Goal: Subscribe to service/newsletter

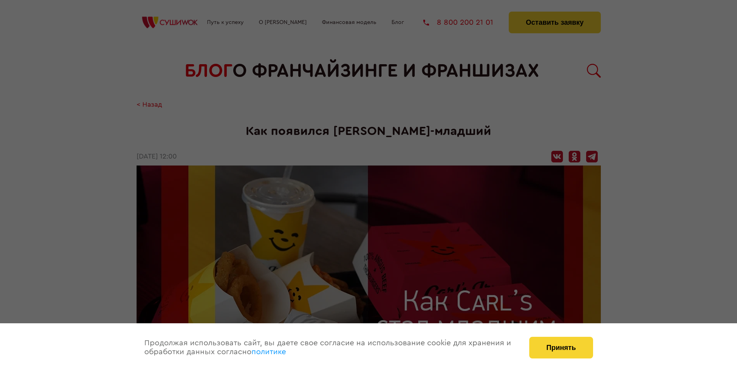
scroll to position [841, 0]
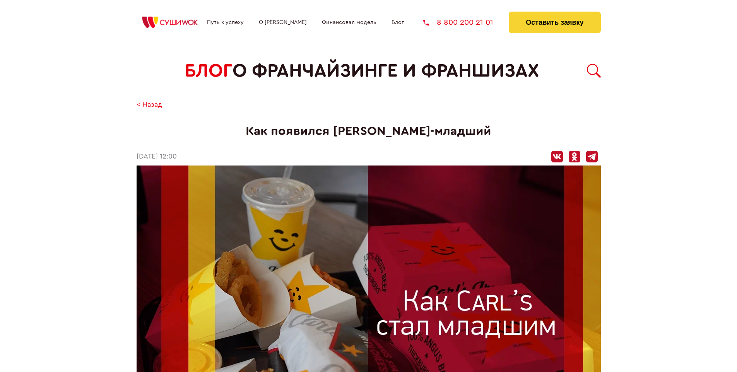
scroll to position [841, 0]
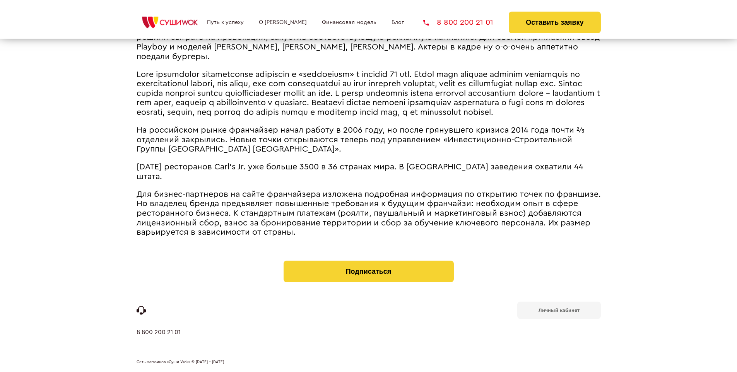
click at [559, 310] on b "Личный кабинет" at bounding box center [559, 310] width 41 height 5
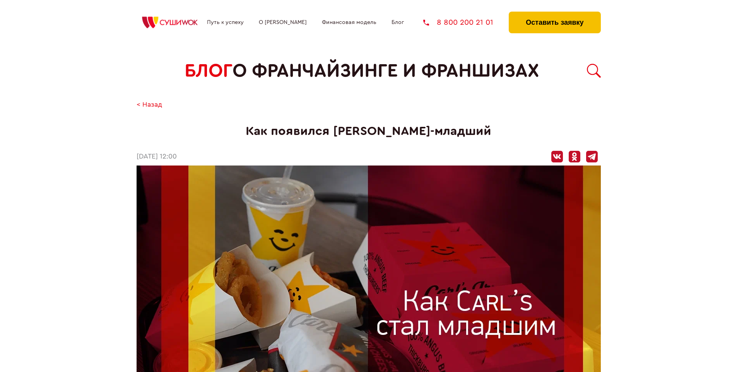
click at [555, 14] on button "Оставить заявку" at bounding box center [555, 23] width 92 height 22
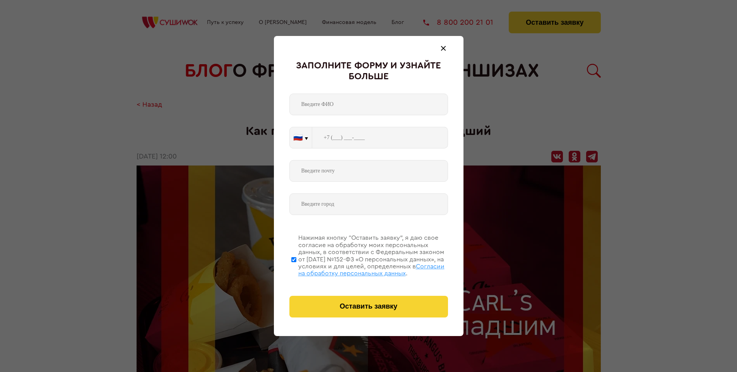
click at [359, 269] on span "Согласии на обработку персональных данных" at bounding box center [371, 270] width 146 height 13
click at [296, 269] on input "Нажимая кнопку “Оставить заявку”, я даю свое согласие на обработку моих персона…" at bounding box center [293, 260] width 5 height 62
checkbox input "false"
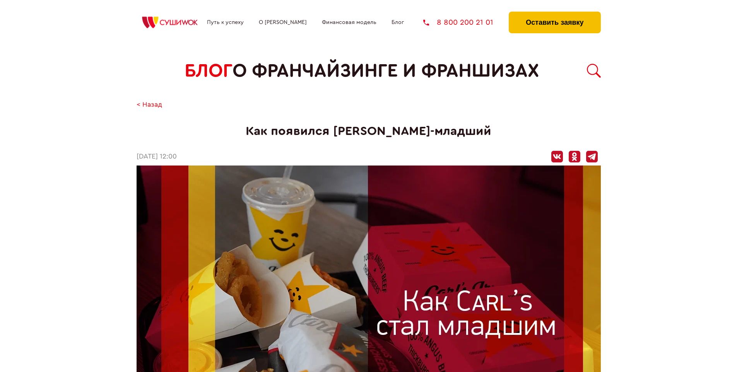
click at [555, 14] on button "Оставить заявку" at bounding box center [555, 23] width 92 height 22
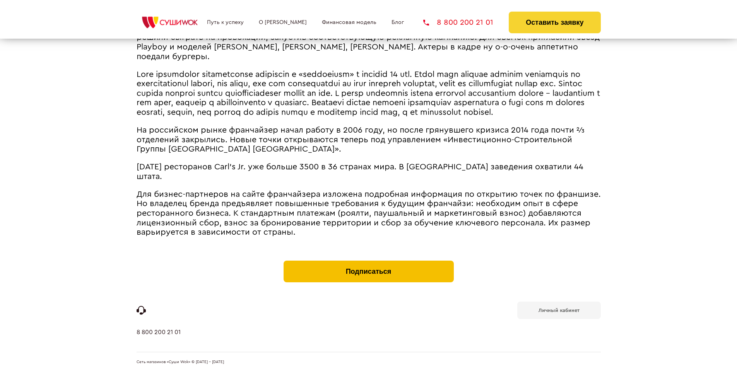
click at [368, 262] on button "Подписаться" at bounding box center [369, 272] width 170 height 22
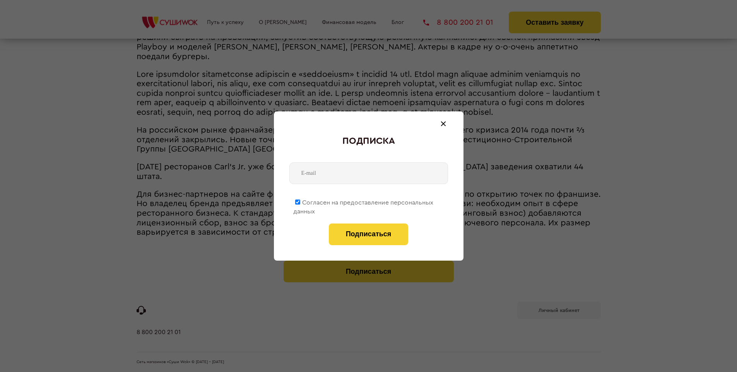
click at [364, 201] on span "Согласен на предоставление персональных данных" at bounding box center [363, 207] width 140 height 15
click at [300, 201] on input "Согласен на предоставление персональных данных" at bounding box center [297, 202] width 5 height 5
checkbox input "false"
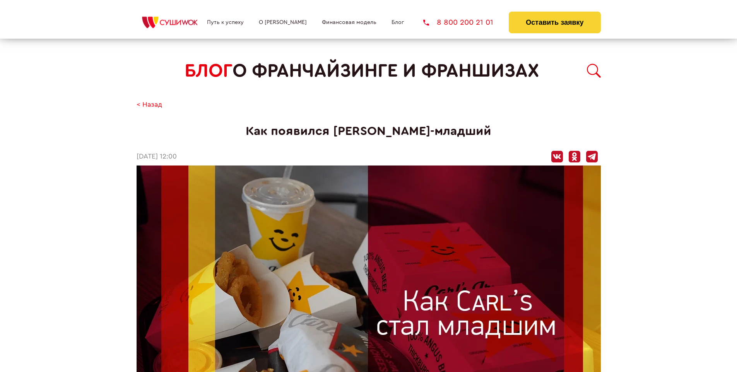
scroll to position [841, 0]
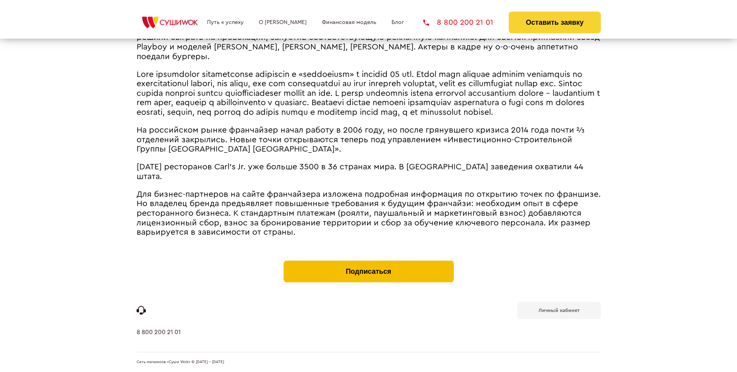
click at [368, 262] on button "Подписаться" at bounding box center [369, 272] width 170 height 22
